Goal: Task Accomplishment & Management: Manage account settings

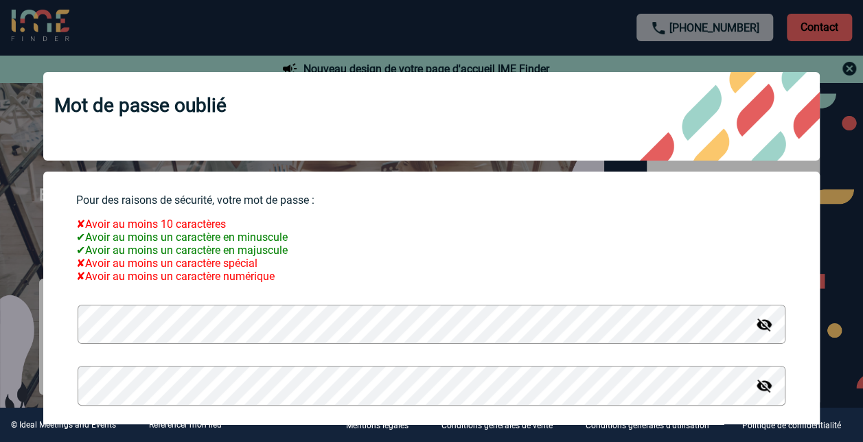
click at [756, 328] on img at bounding box center [764, 324] width 16 height 16
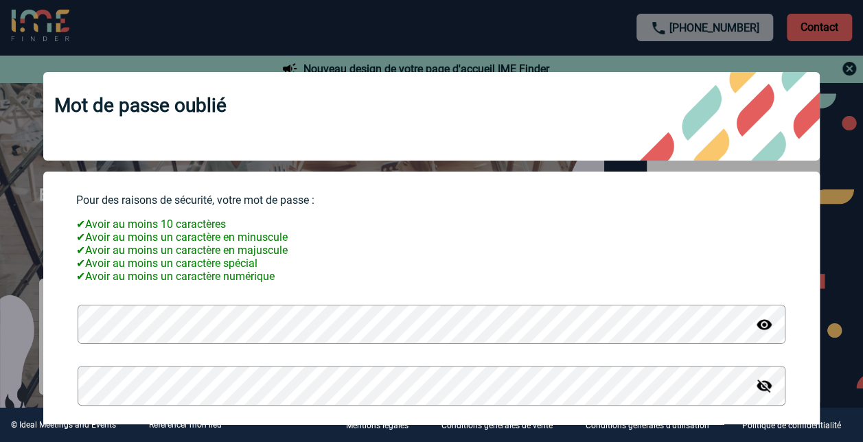
click at [756, 333] on img at bounding box center [764, 324] width 16 height 16
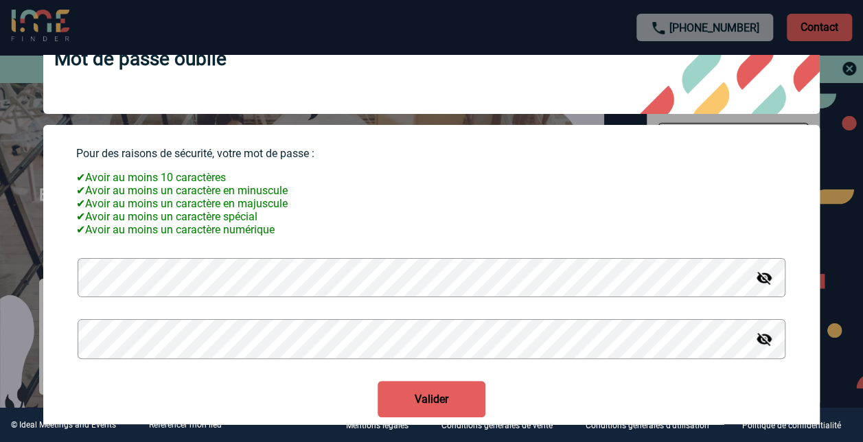
scroll to position [91, 0]
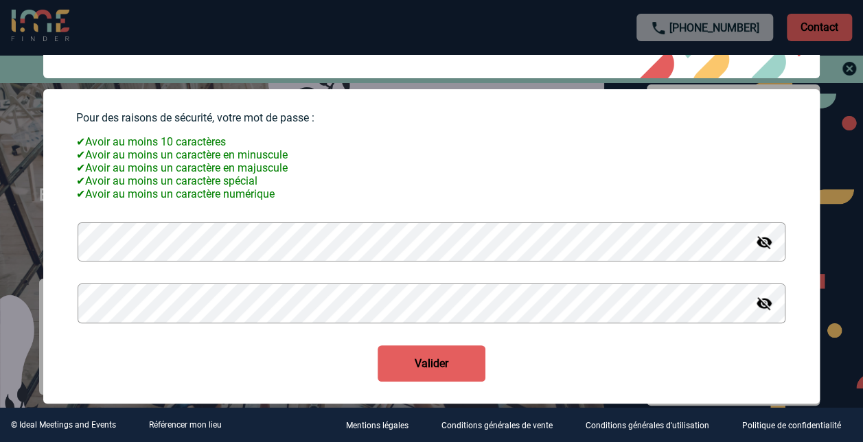
click at [426, 362] on button "Valider" at bounding box center [432, 363] width 108 height 36
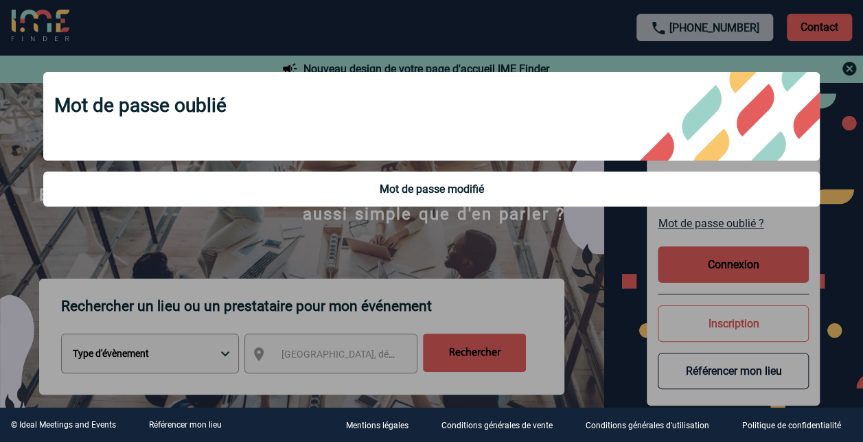
click at [712, 268] on div at bounding box center [431, 221] width 863 height 442
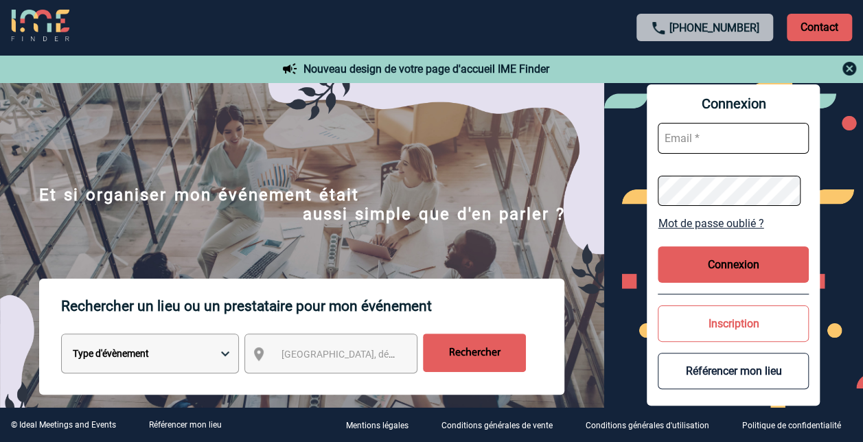
click at [695, 138] on input "text" at bounding box center [733, 138] width 151 height 31
type input "marie-claude.brement@capgemini.com"
click at [744, 262] on button "Connexion" at bounding box center [733, 264] width 151 height 36
click at [742, 264] on button "Connexion" at bounding box center [733, 264] width 151 height 36
click at [710, 130] on input "text" at bounding box center [733, 138] width 151 height 31
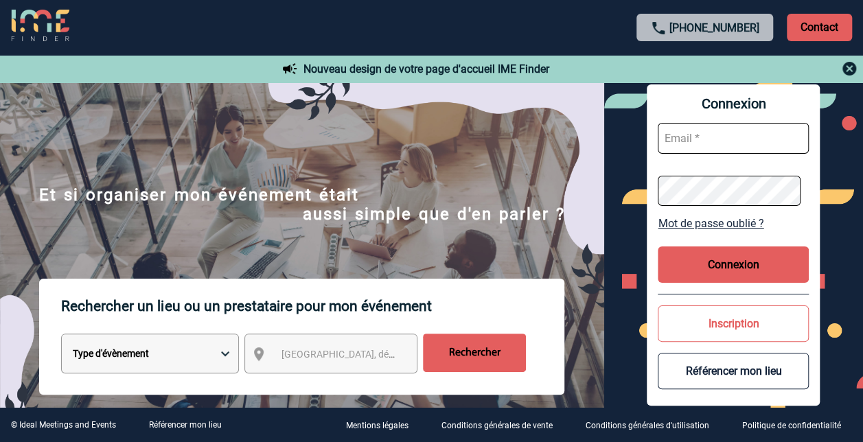
type input "[EMAIL_ADDRESS][PERSON_NAME][DOMAIN_NAME]"
click at [754, 268] on button "Connexion" at bounding box center [733, 264] width 151 height 36
click at [690, 129] on input "text" at bounding box center [733, 138] width 151 height 31
type input "[EMAIL_ADDRESS][PERSON_NAME][DOMAIN_NAME]"
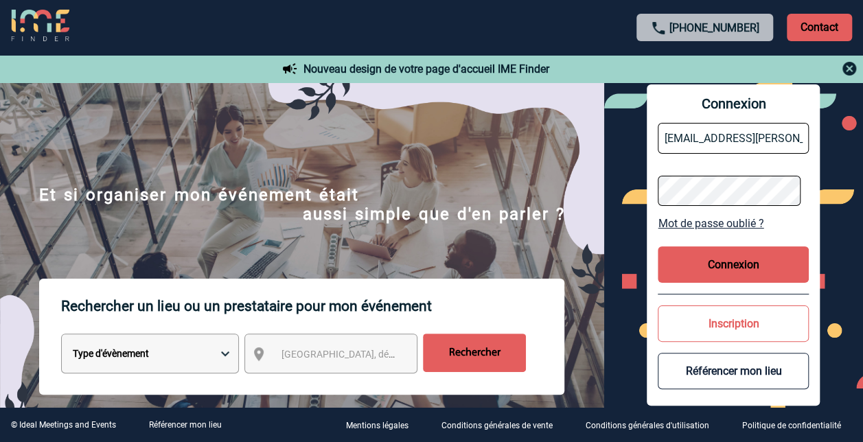
click at [758, 257] on button "Connexion" at bounding box center [733, 264] width 151 height 36
click at [757, 262] on button "Connexion" at bounding box center [733, 264] width 151 height 36
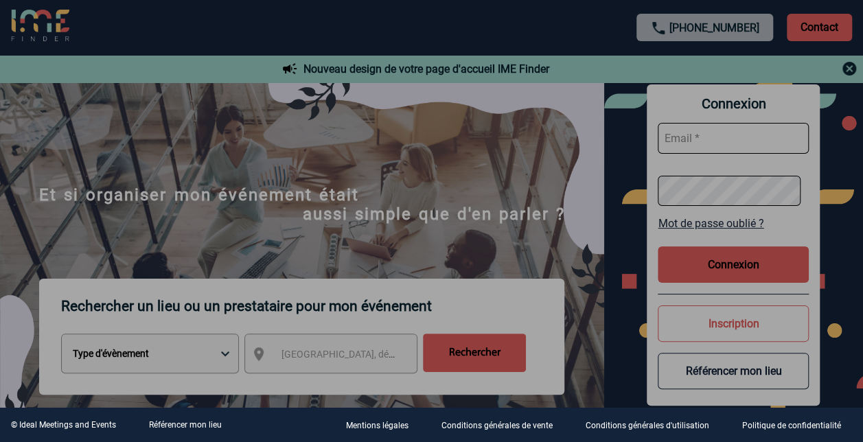
click at [751, 266] on div at bounding box center [431, 221] width 863 height 442
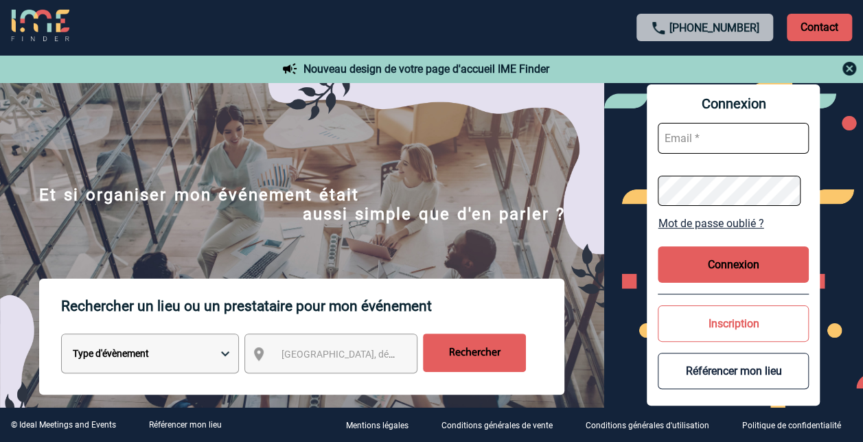
click at [751, 266] on button "Connexion" at bounding box center [733, 264] width 151 height 36
click at [747, 325] on button "Inscription" at bounding box center [733, 323] width 151 height 36
